Goal: Task Accomplishment & Management: Manage account settings

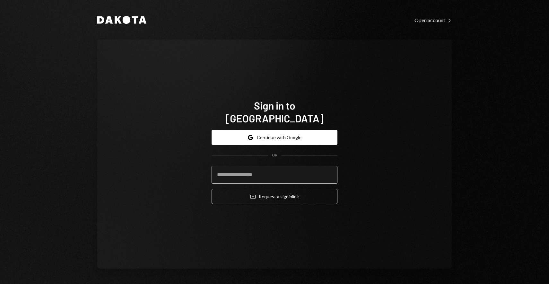
click at [248, 168] on input "email" at bounding box center [275, 175] width 126 height 18
type input "**********"
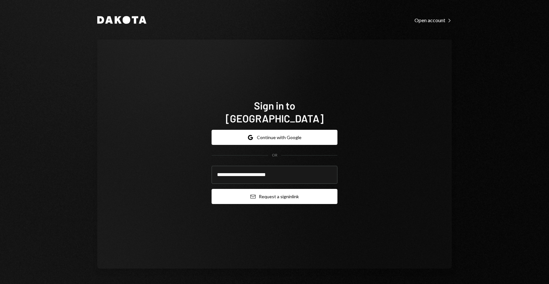
click at [298, 190] on button "Email Request a sign in link" at bounding box center [275, 196] width 126 height 15
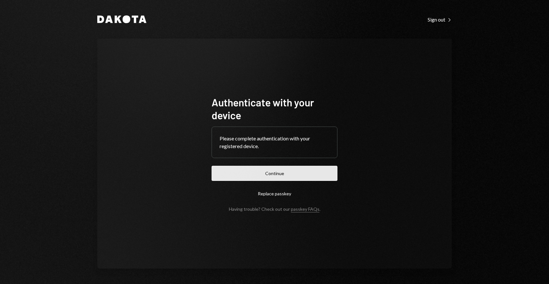
click at [279, 171] on button "Continue" at bounding box center [275, 173] width 126 height 15
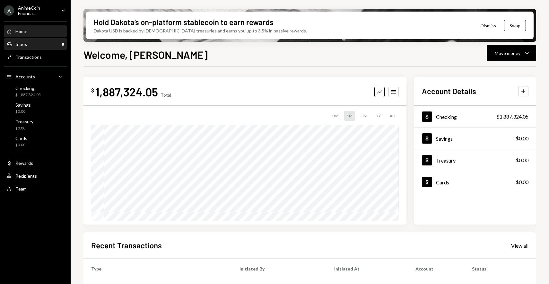
click at [54, 47] on div "Inbox Inbox" at bounding box center [35, 44] width 58 height 6
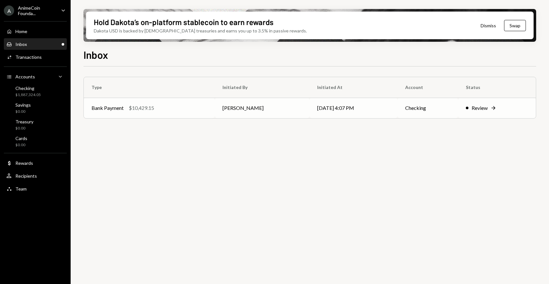
click at [248, 109] on td "Dan Els" at bounding box center [262, 108] width 95 height 21
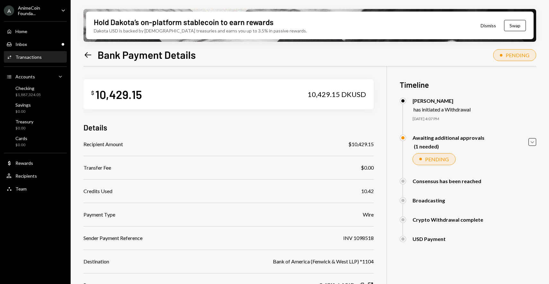
scroll to position [69, 0]
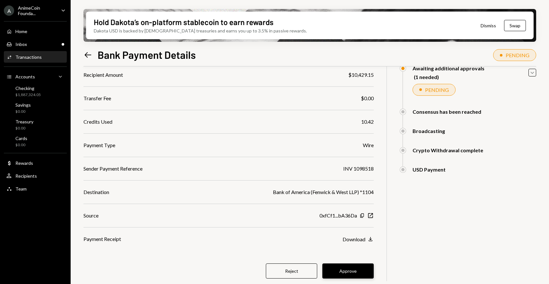
click at [350, 270] on button "Approve" at bounding box center [347, 270] width 51 height 15
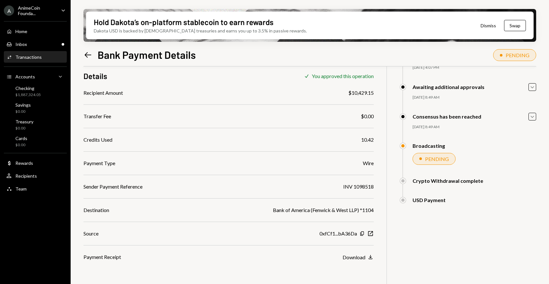
scroll to position [51, 0]
click at [42, 32] on div "Home Home" at bounding box center [35, 32] width 58 height 6
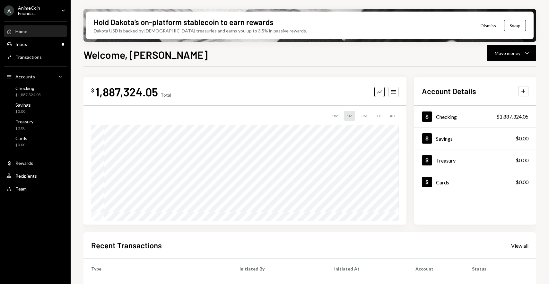
click at [401, 68] on div "$ 1,887,324.05 Total Graph Accounts 1W 1M 3M 1Y ALL Account Details Plus Dollar…" at bounding box center [309, 230] width 453 height 328
click at [28, 43] on div "Inbox Inbox" at bounding box center [35, 44] width 58 height 6
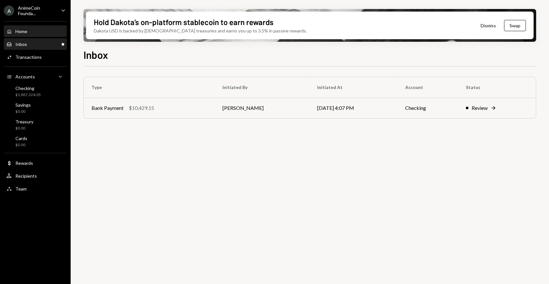
click at [31, 30] on div "Home Home" at bounding box center [35, 32] width 58 height 6
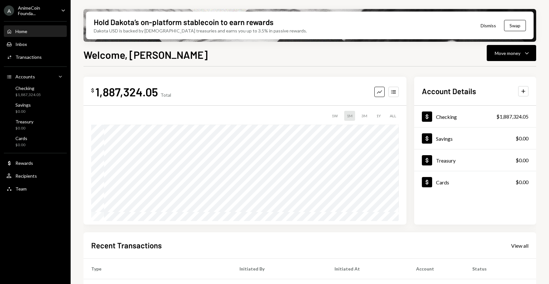
click at [402, 55] on div "Welcome, Tyler Move money Caret Down" at bounding box center [309, 54] width 453 height 14
